Goal: Information Seeking & Learning: Learn about a topic

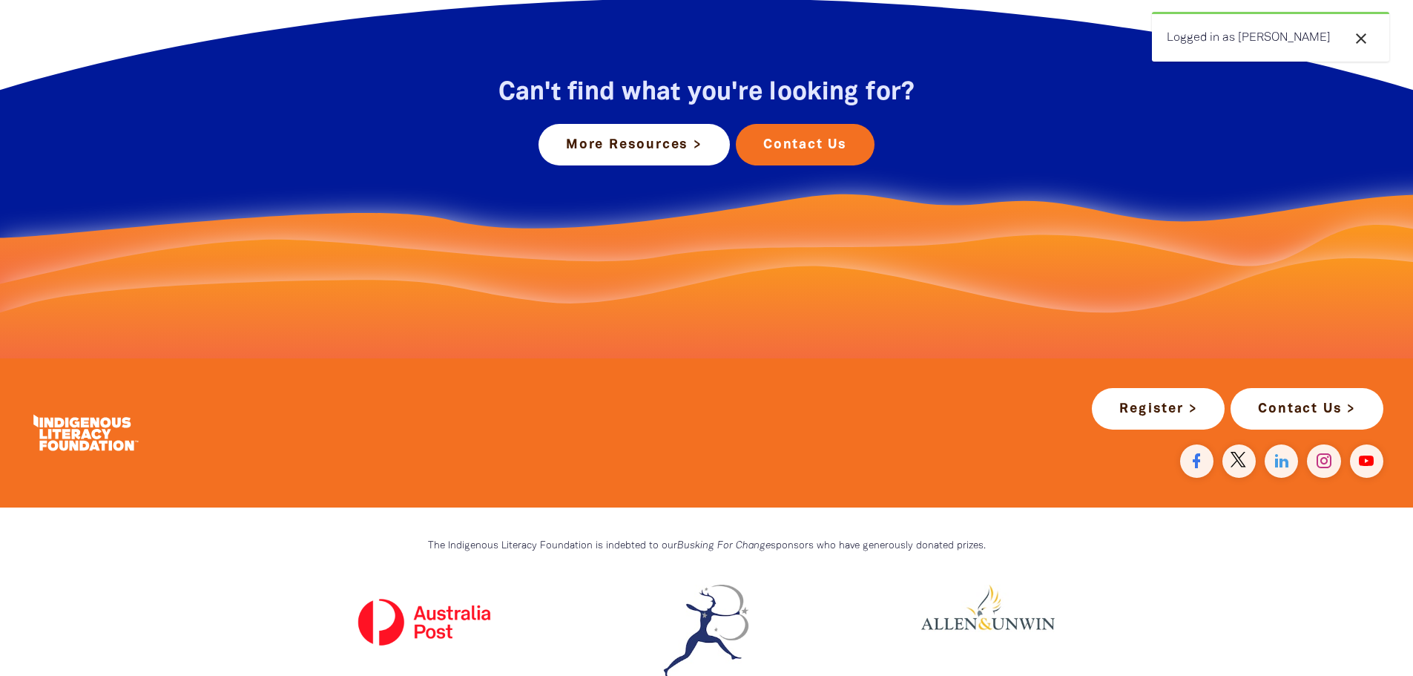
scroll to position [2522, 0]
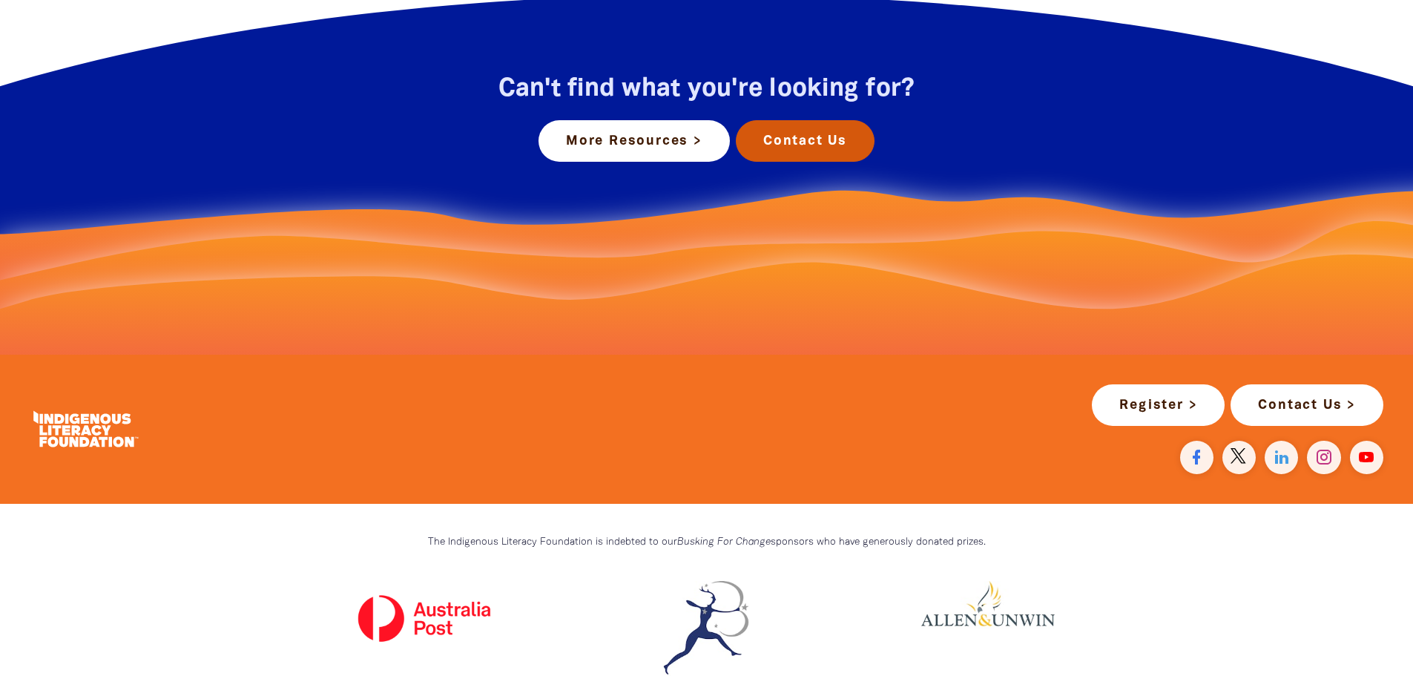
click at [820, 143] on link "Contact Us" at bounding box center [805, 141] width 139 height 42
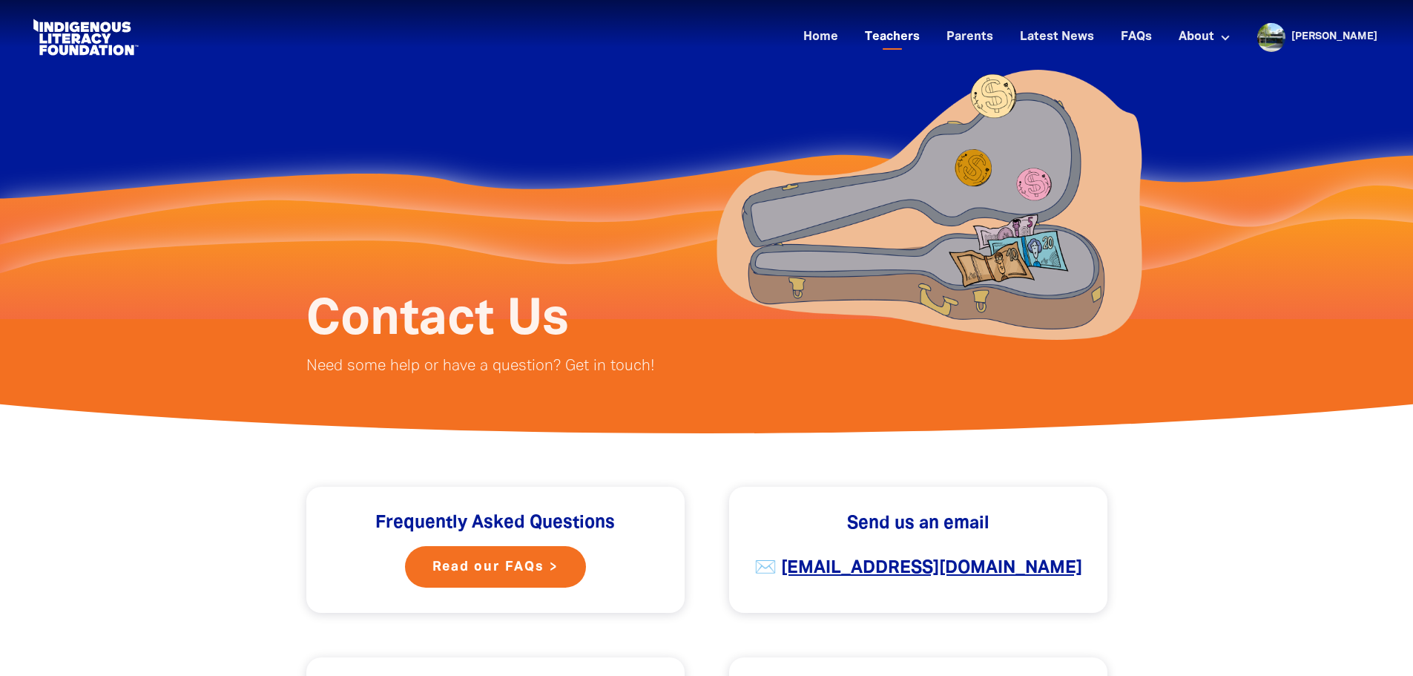
click at [916, 41] on link "Teachers" at bounding box center [892, 37] width 73 height 24
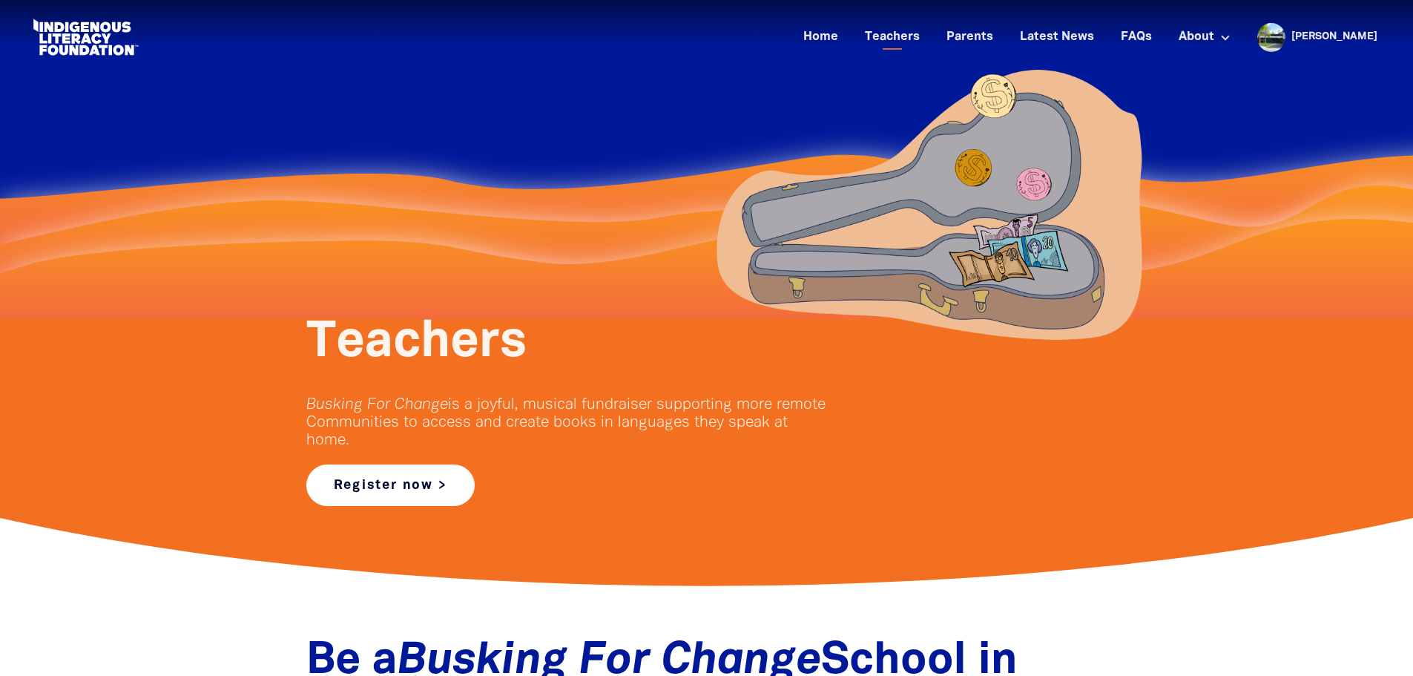
click at [382, 486] on link "Register now >" at bounding box center [390, 485] width 168 height 42
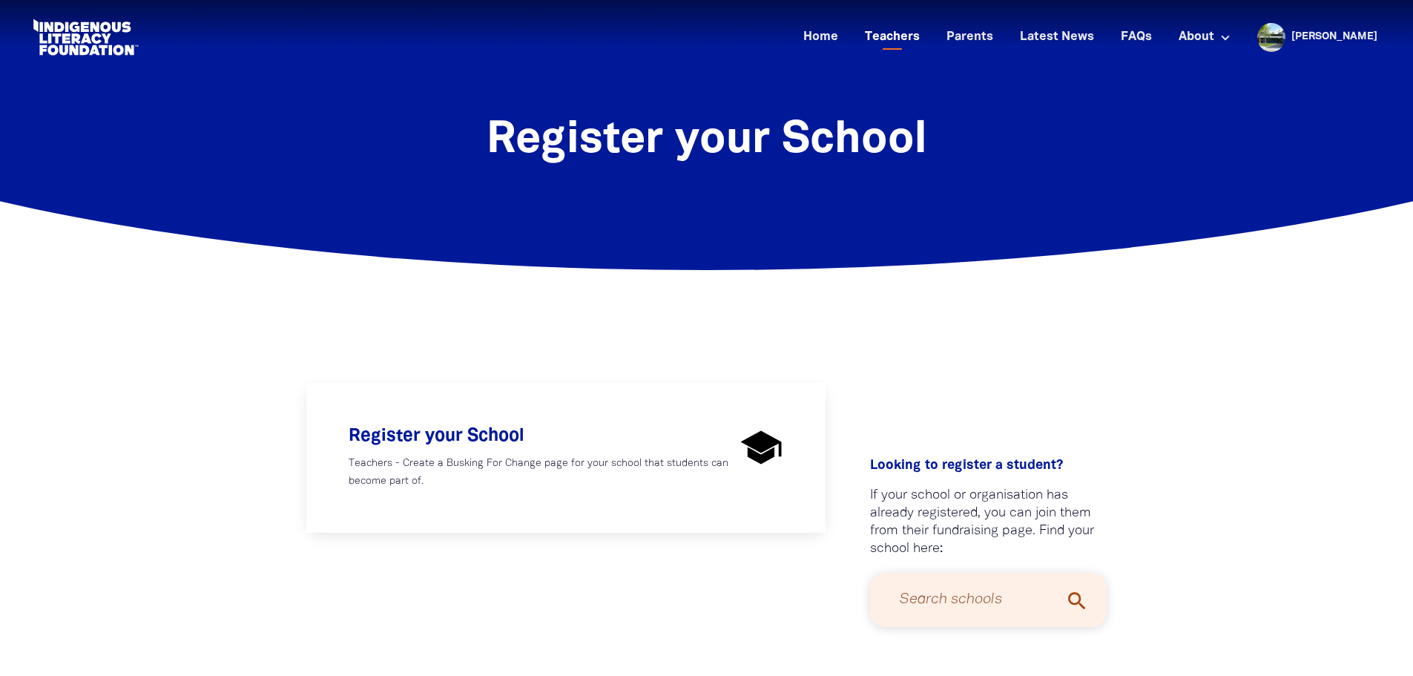
click at [920, 38] on link "Teachers" at bounding box center [892, 37] width 73 height 24
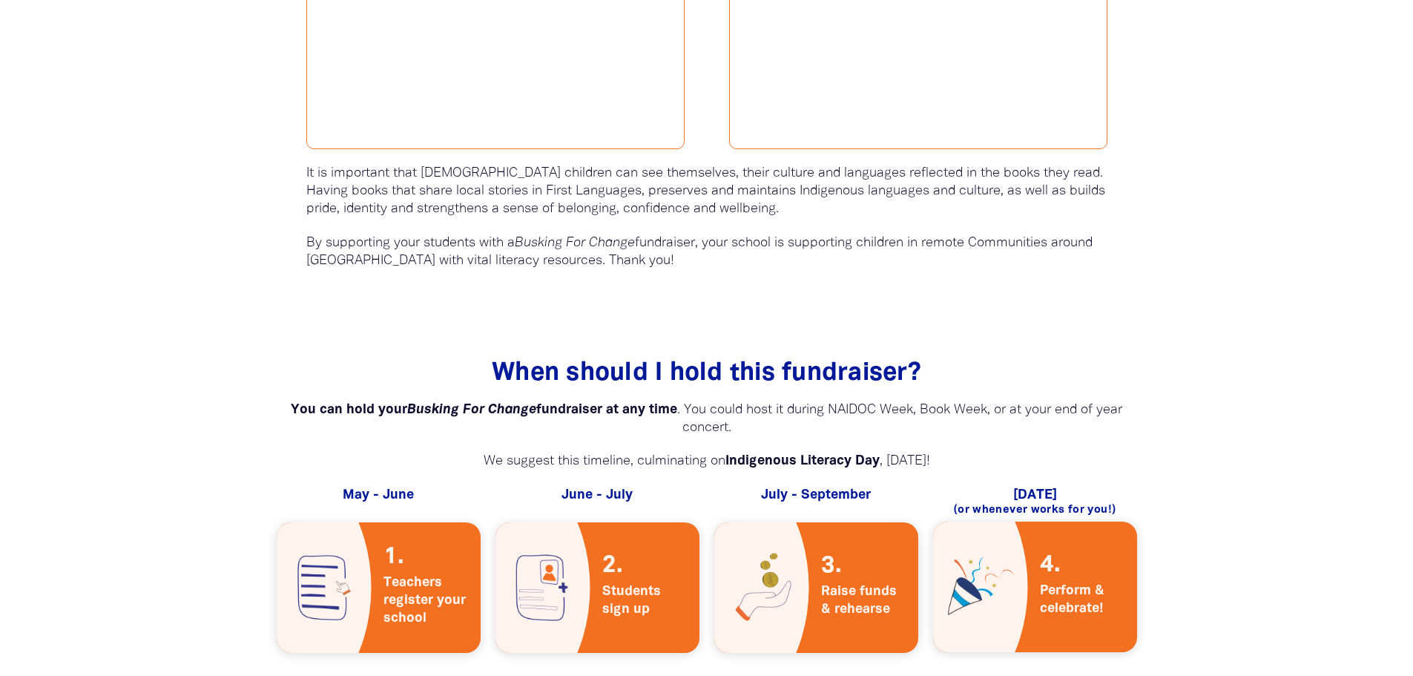
scroll to position [2711, 0]
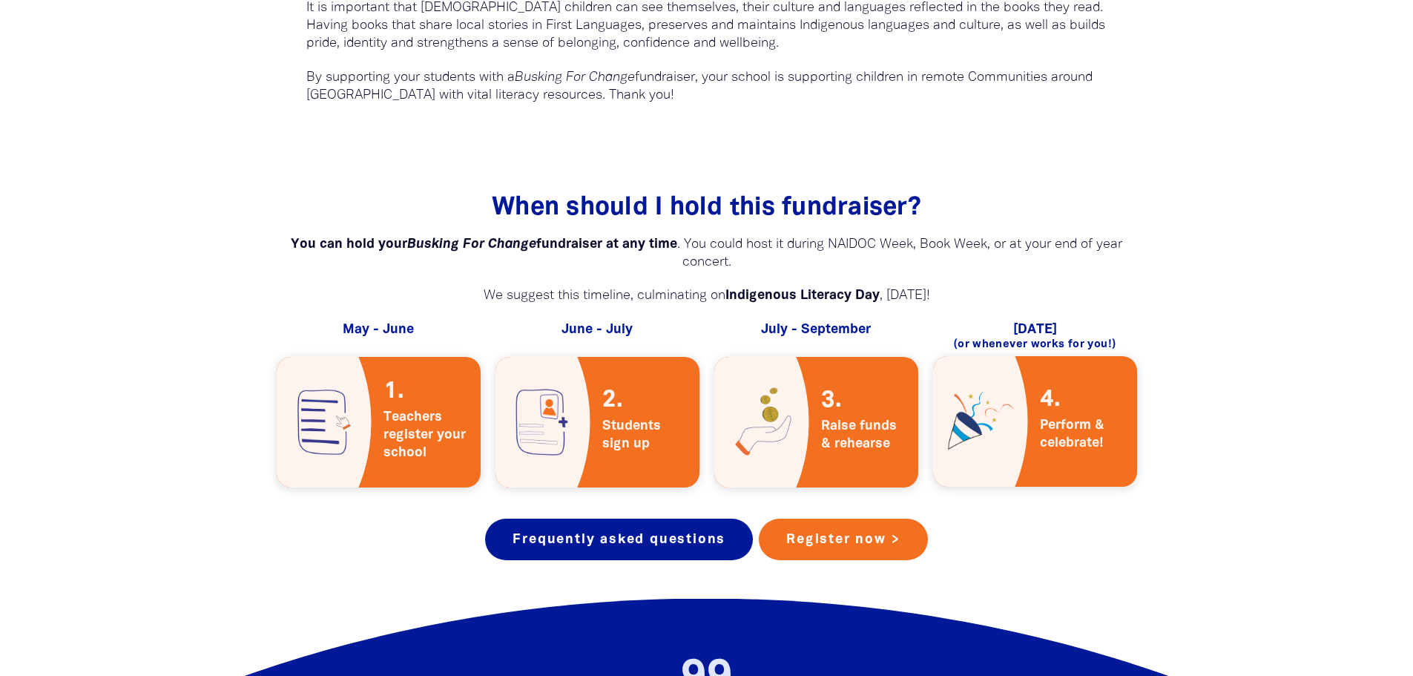
click at [731, 197] on span "When should I hold this fundraiser?﻿" at bounding box center [706, 208] width 429 height 23
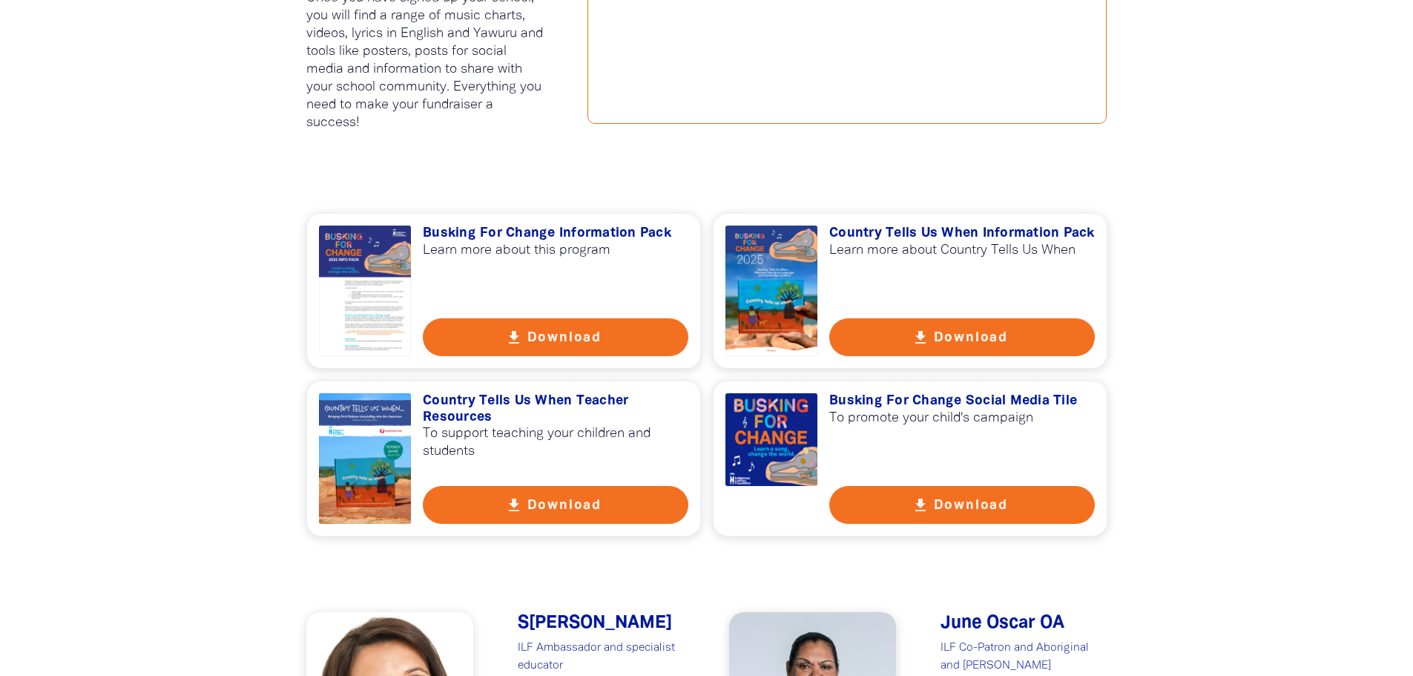
scroll to position [851, 0]
